Goal: Transaction & Acquisition: Book appointment/travel/reservation

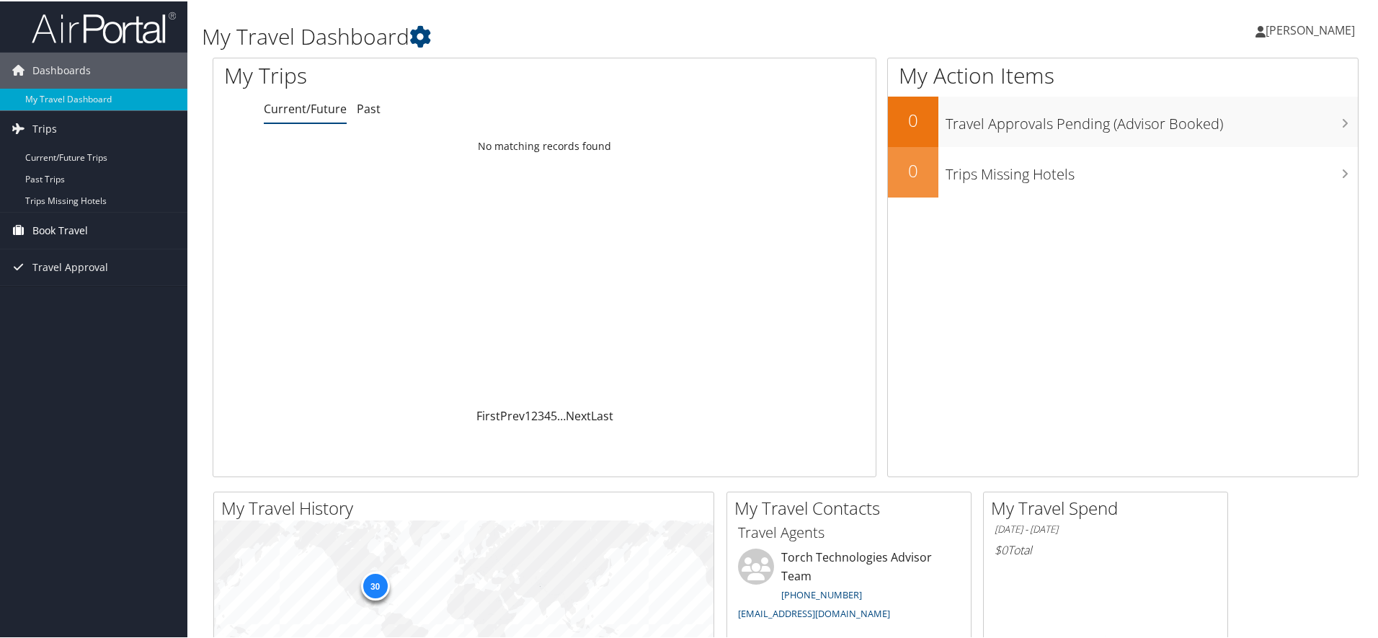
click at [89, 228] on link "Book Travel" at bounding box center [93, 229] width 187 height 36
click at [84, 306] on link "Book/Manage Online Trips" at bounding box center [93, 301] width 187 height 22
drag, startPoint x: 107, startPoint y: 153, endPoint x: 106, endPoint y: 176, distance: 23.1
click at [107, 153] on link "Book Travel" at bounding box center [93, 164] width 187 height 36
click at [88, 241] on link "Book/Manage Online Trips" at bounding box center [93, 237] width 187 height 22
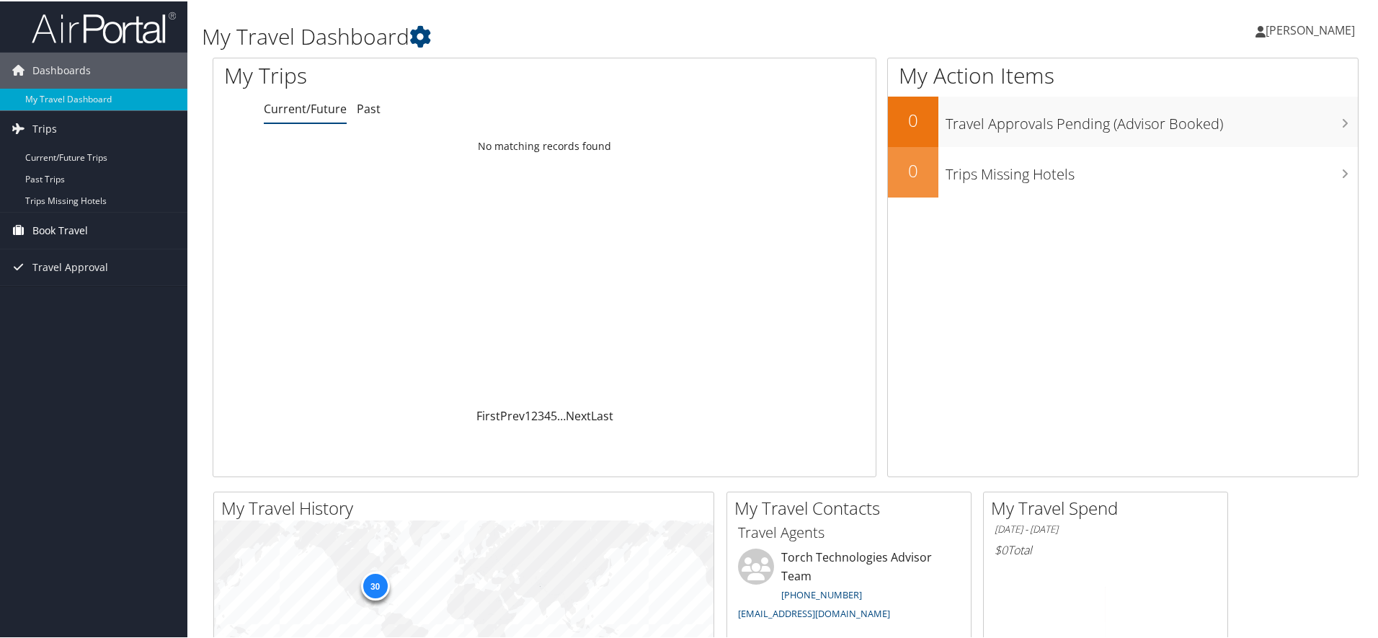
click at [89, 228] on link "Book Travel" at bounding box center [93, 229] width 187 height 36
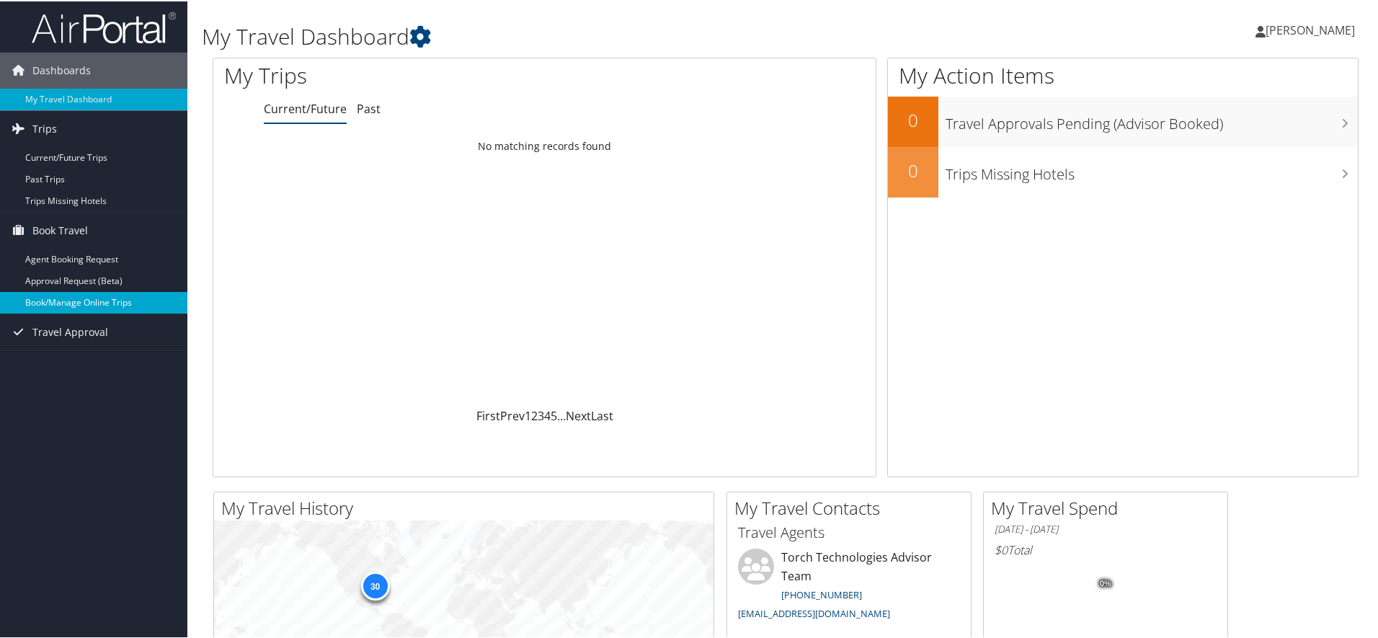
click at [97, 305] on link "Book/Manage Online Trips" at bounding box center [93, 301] width 187 height 22
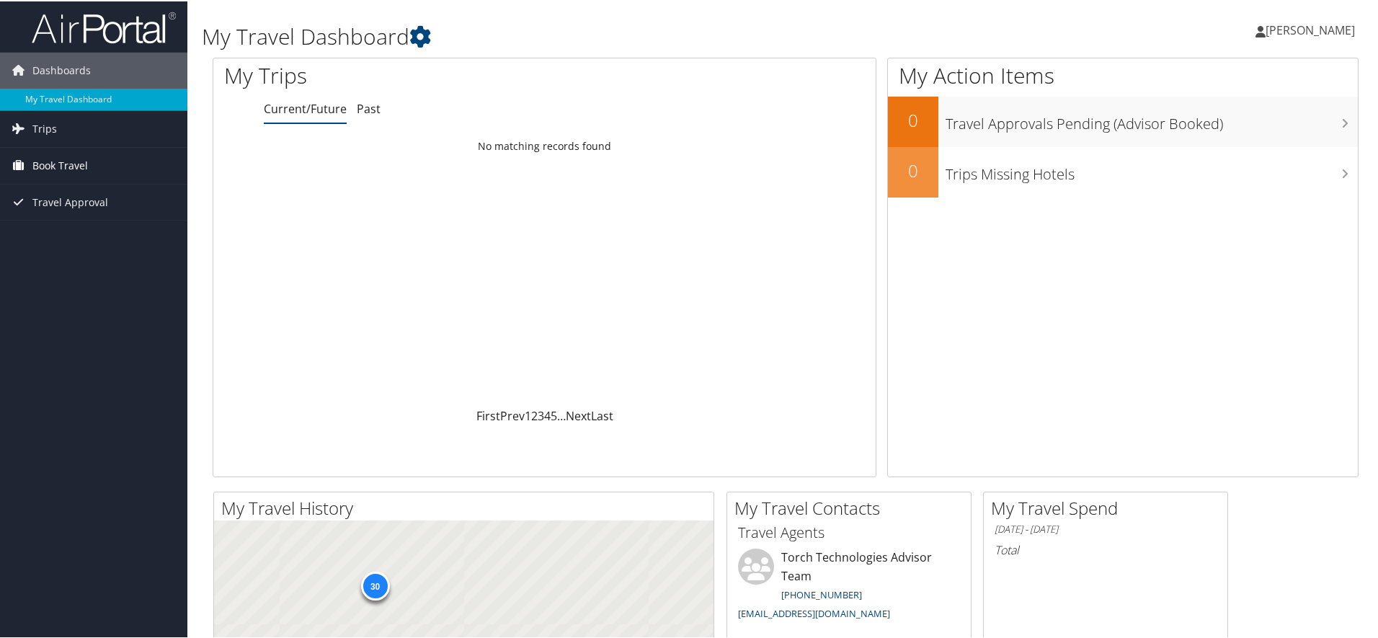
click at [78, 172] on span "Book Travel" at bounding box center [59, 164] width 55 height 36
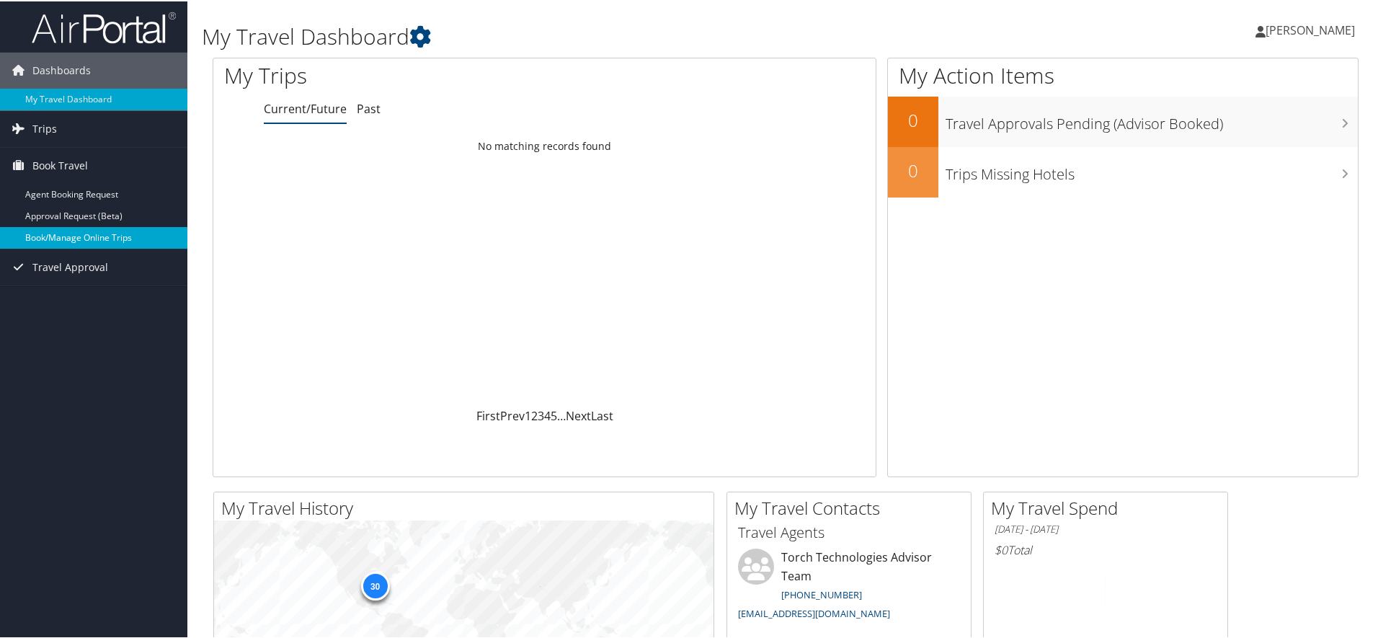
click at [105, 241] on link "Book/Manage Online Trips" at bounding box center [93, 237] width 187 height 22
